Goal: Navigation & Orientation: Find specific page/section

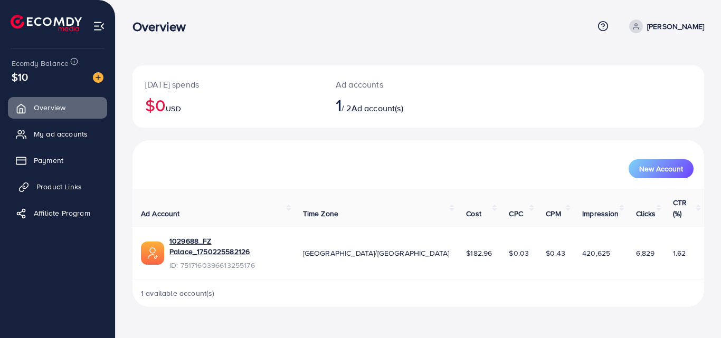
click at [68, 190] on span "Product Links" at bounding box center [58, 186] width 45 height 11
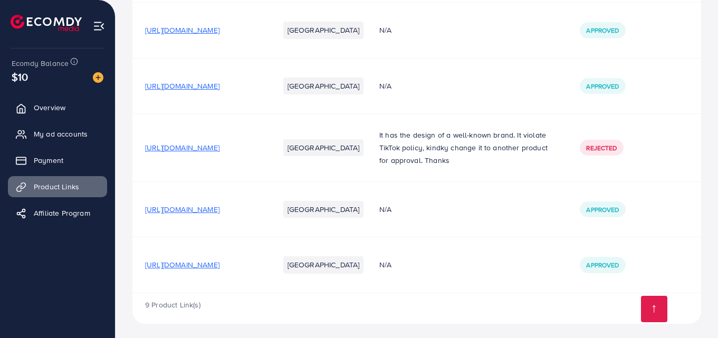
scroll to position [356, 0]
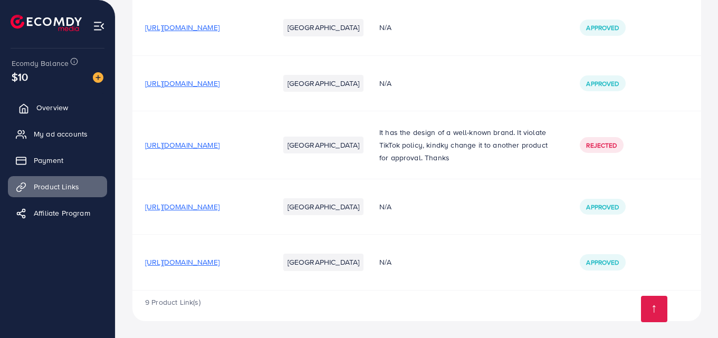
click at [72, 102] on link "Overview" at bounding box center [57, 107] width 99 height 21
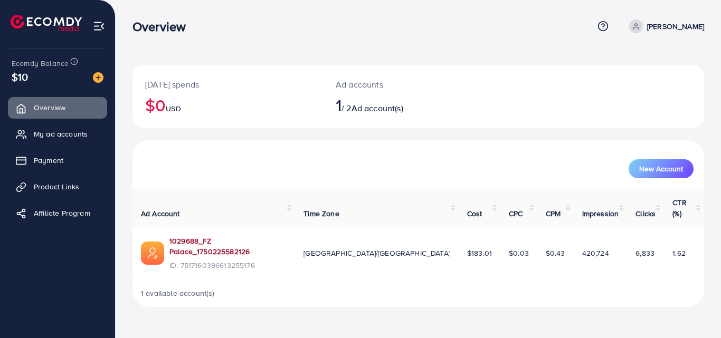
click at [258, 236] on link "1029688_FZ Palace_1750225582126" at bounding box center [227, 247] width 117 height 22
